Goal: Navigation & Orientation: Find specific page/section

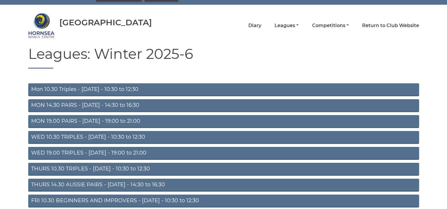
scroll to position [66, 0]
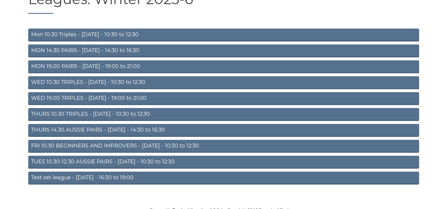
click at [109, 159] on link "TUES 10.30-12.30 AUSSIE PAIRS - [DATE] - 10:30 to 12:30" at bounding box center [223, 162] width 391 height 13
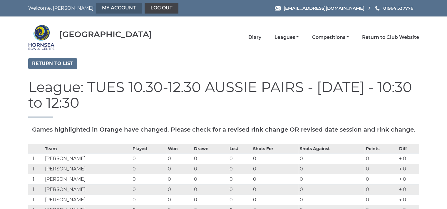
click at [96, 5] on link "My Account" at bounding box center [119, 8] width 46 height 11
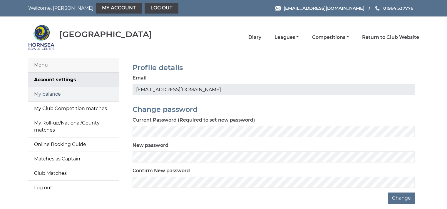
click at [62, 92] on link "My balance" at bounding box center [73, 94] width 91 height 14
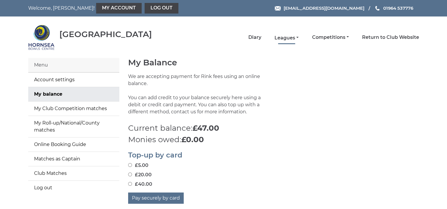
click at [290, 36] on link "Leagues" at bounding box center [287, 38] width 24 height 6
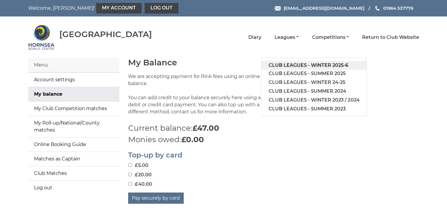
click at [300, 63] on link "Club leagues - Winter 2025-6" at bounding box center [314, 65] width 105 height 9
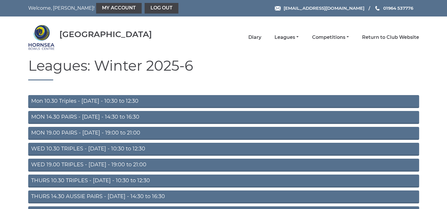
click at [122, 146] on link "WED 10.30 TRIPLES - Wednesday - 10:30 to 12:30" at bounding box center [223, 149] width 391 height 13
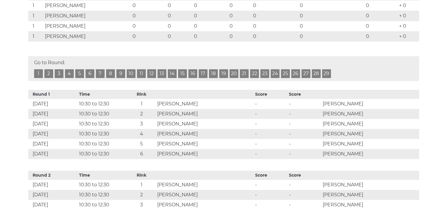
scroll to position [239, 0]
